Goal: Task Accomplishment & Management: Manage account settings

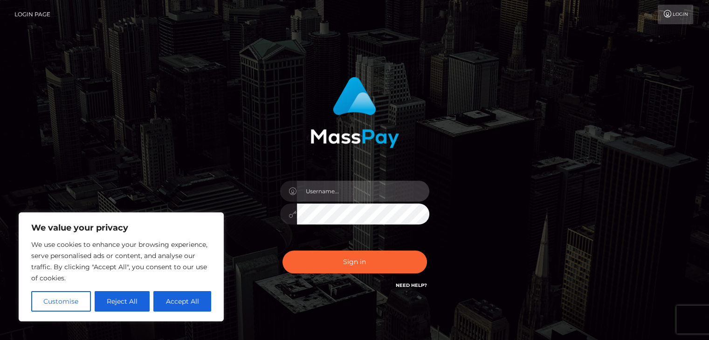
click at [343, 189] on input "text" at bounding box center [363, 191] width 132 height 21
type input "feetofastoner@gmail.com"
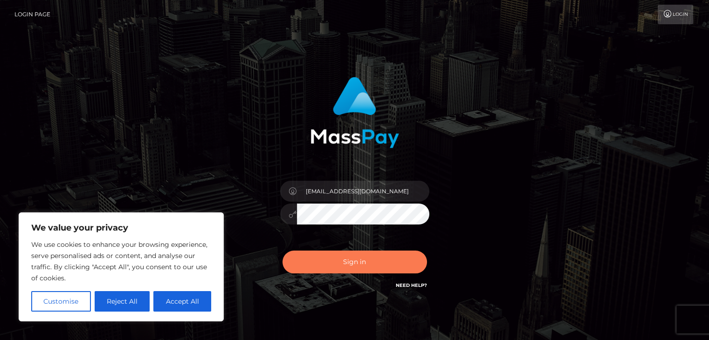
click at [363, 262] on button "Sign in" at bounding box center [355, 262] width 145 height 23
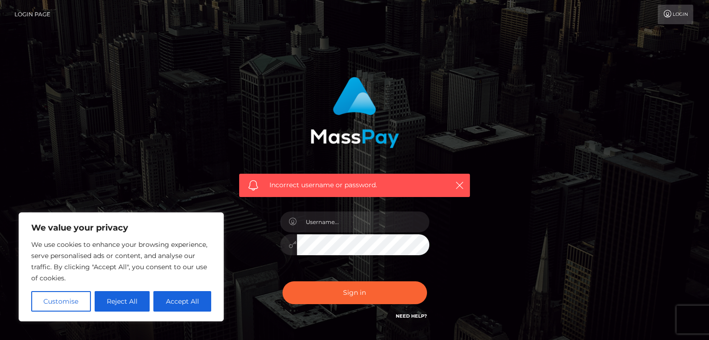
click at [673, 16] on link "Login" at bounding box center [675, 15] width 35 height 20
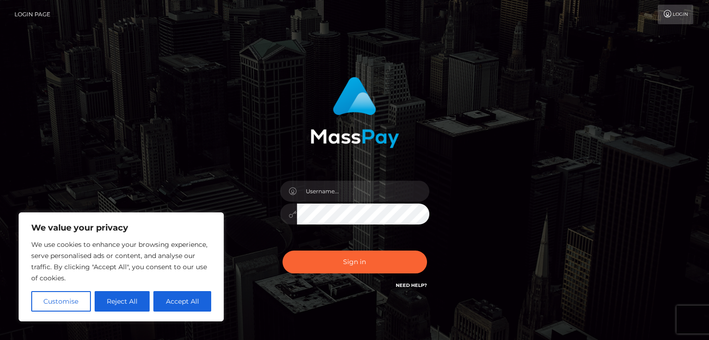
click at [253, 94] on div at bounding box center [354, 109] width 245 height 78
